Goal: Information Seeking & Learning: Learn about a topic

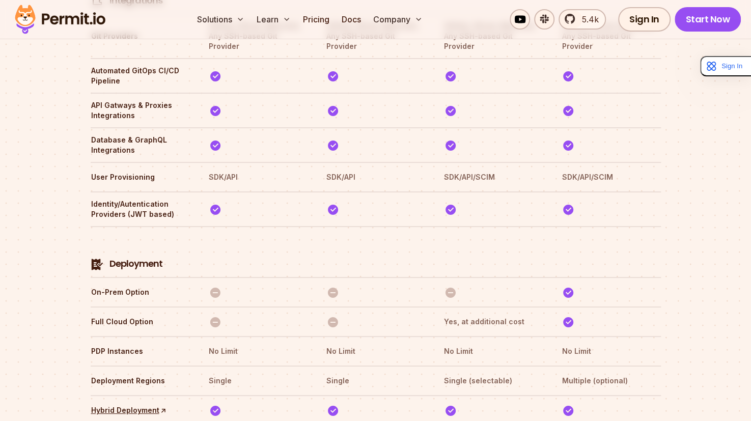
scroll to position [2227, 0]
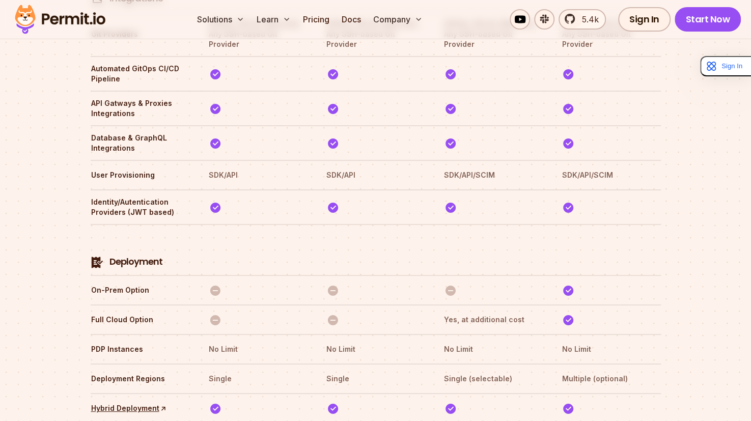
click at [706, 229] on section "Compare Plans With our `No Blackout Features` policy, you only pay for your quo…" at bounding box center [375, 279] width 751 height 2755
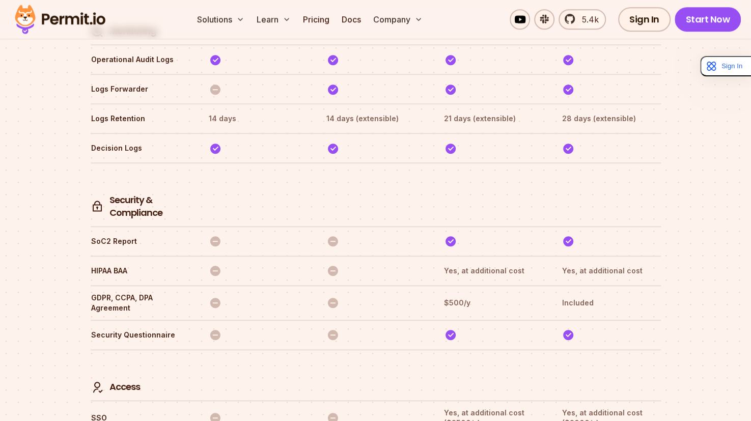
scroll to position [2686, 0]
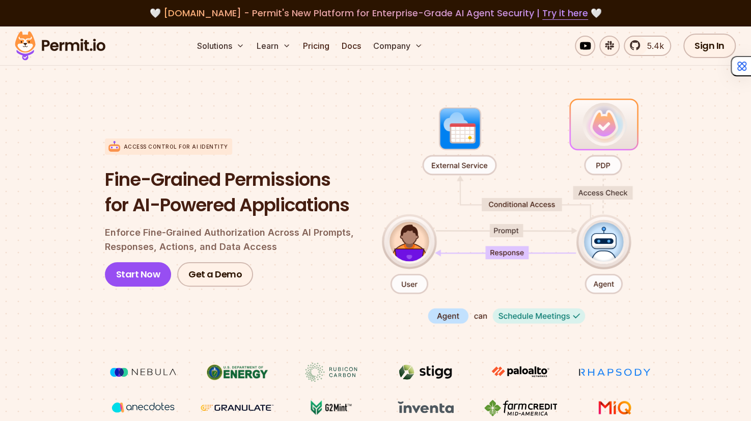
click at [696, 181] on section "Access control for AI Identity Fine-Grained Permissions for AI-Powered Applicat…" at bounding box center [375, 256] width 751 height 403
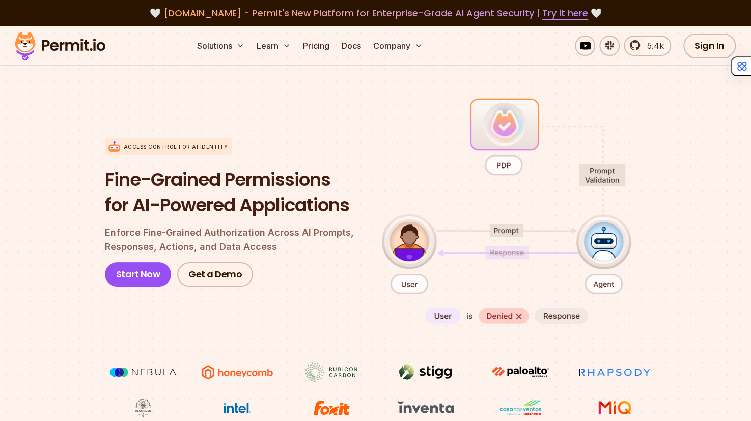
click at [679, 196] on section "Access control for AI Identity Fine-Grained Permissions for AI-Powered Applicat…" at bounding box center [375, 256] width 751 height 403
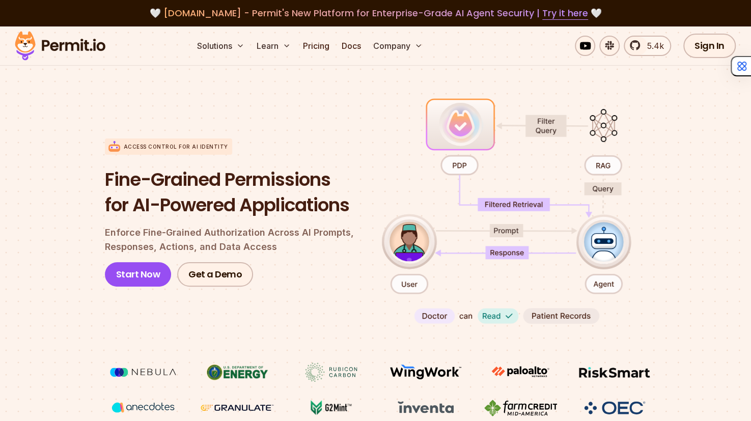
click at [738, 223] on section "Access control for AI Identity Fine-Grained Permissions for AI-Powered Applicat…" at bounding box center [375, 256] width 751 height 403
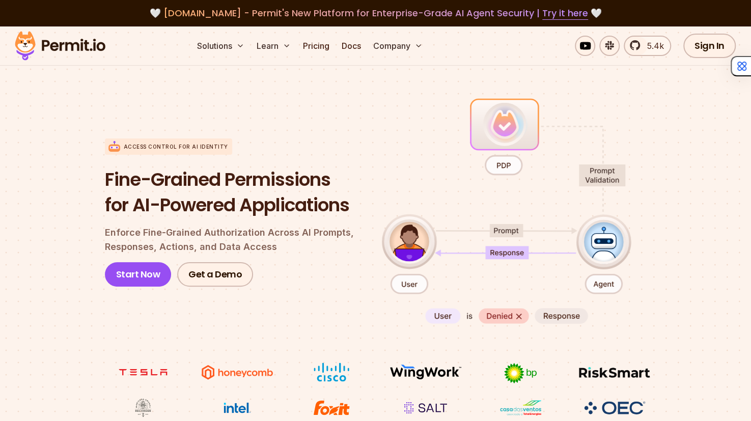
click at [739, 190] on section "Access control for AI Identity Fine-Grained Permissions for AI-Powered Applicat…" at bounding box center [375, 256] width 751 height 403
